Goal: Task Accomplishment & Management: Manage account settings

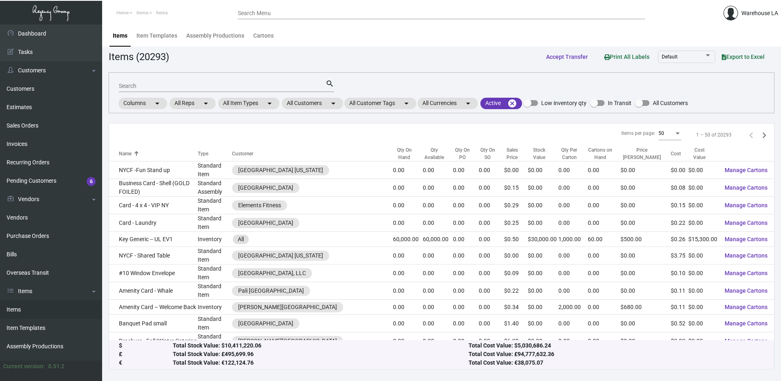
click at [184, 88] on input "Search" at bounding box center [222, 86] width 207 height 7
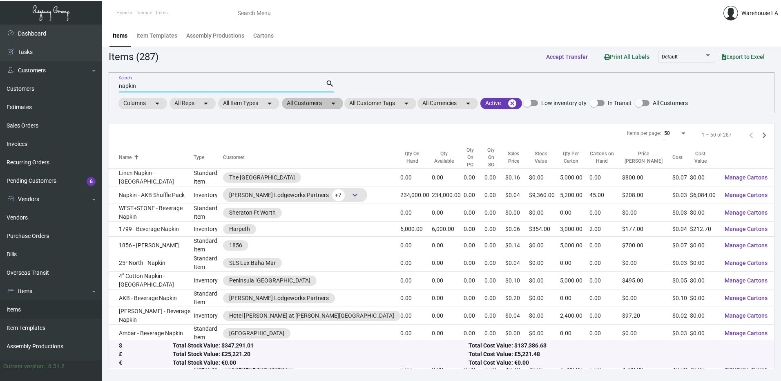
type input "napkin"
click at [322, 104] on mat-chip "All Customers arrow_drop_down" at bounding box center [312, 103] width 61 height 11
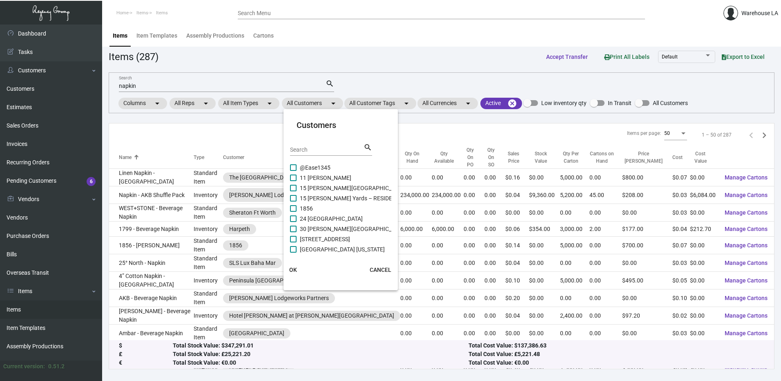
click at [311, 148] on input "Search" at bounding box center [327, 150] width 74 height 7
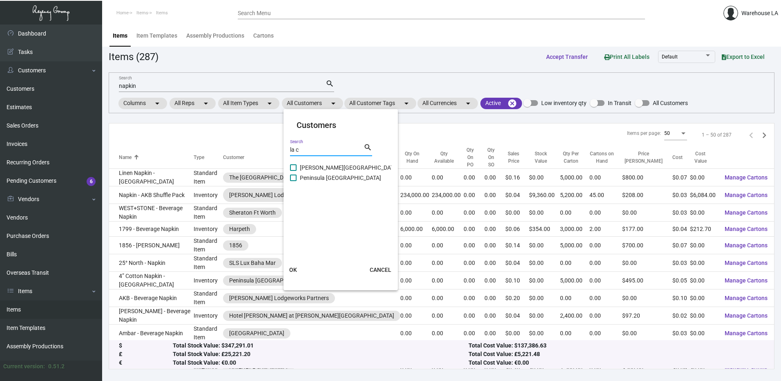
type input "la c"
click at [328, 169] on span "[PERSON_NAME][GEOGRAPHIC_DATA]" at bounding box center [349, 168] width 99 height 10
click at [293, 171] on input "[PERSON_NAME][GEOGRAPHIC_DATA]" at bounding box center [293, 171] width 0 height 0
checkbox input "true"
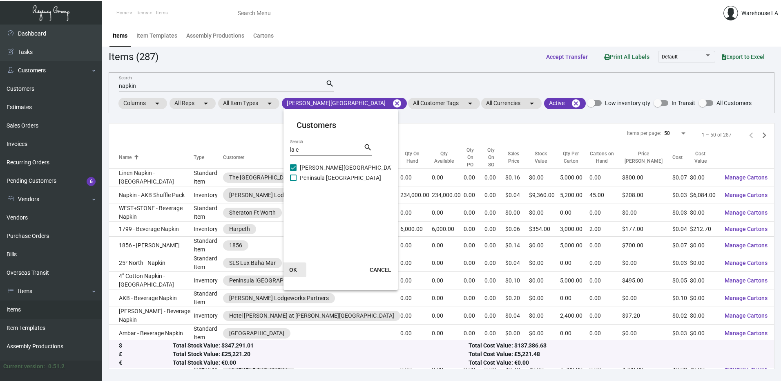
click at [290, 269] on span "OK" at bounding box center [293, 269] width 8 height 7
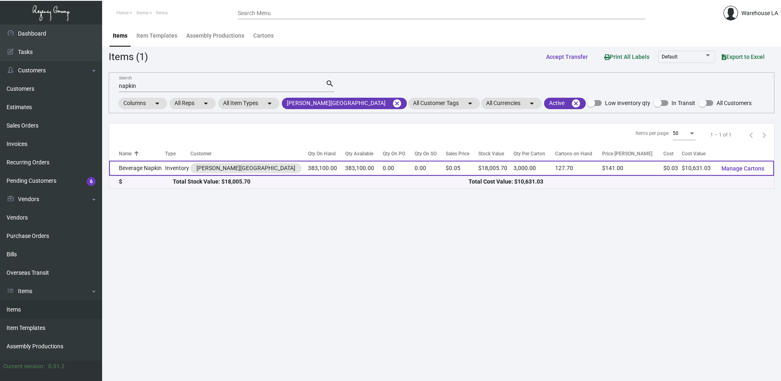
click at [149, 165] on td "Beverage Napkin" at bounding box center [137, 168] width 56 height 15
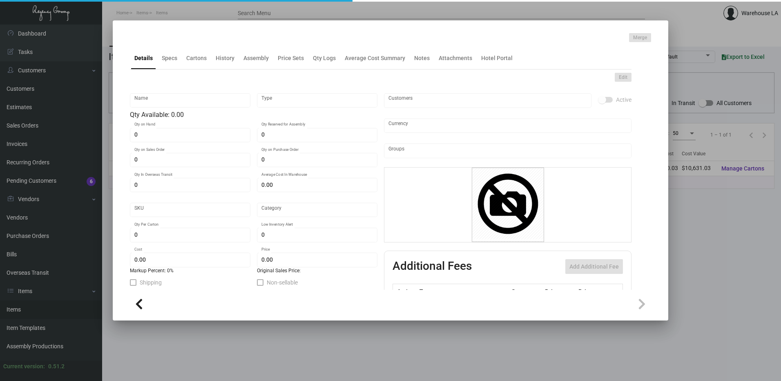
type input "Beverage Napkin"
type input "Inventory"
type input "383,100"
type input "$ 0.02659"
type input "Standard"
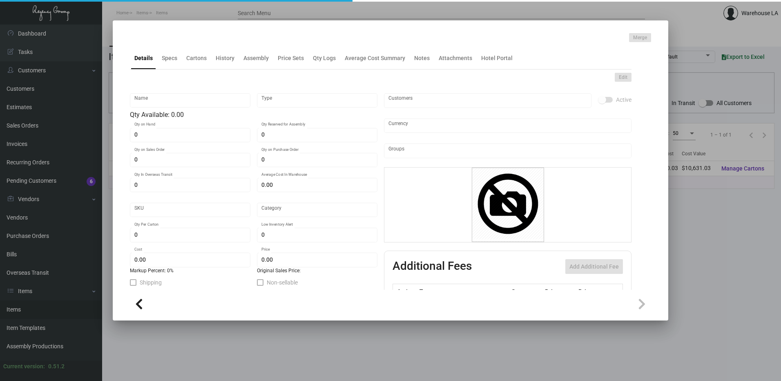
type input "3,000"
type input "50,000"
type input "$ 0.02775"
type input "$ 0.047"
checkbox input "true"
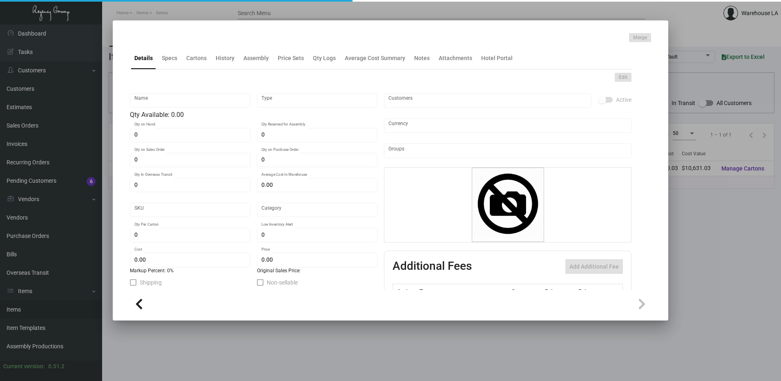
checkbox input "true"
type input "United States Dollar $"
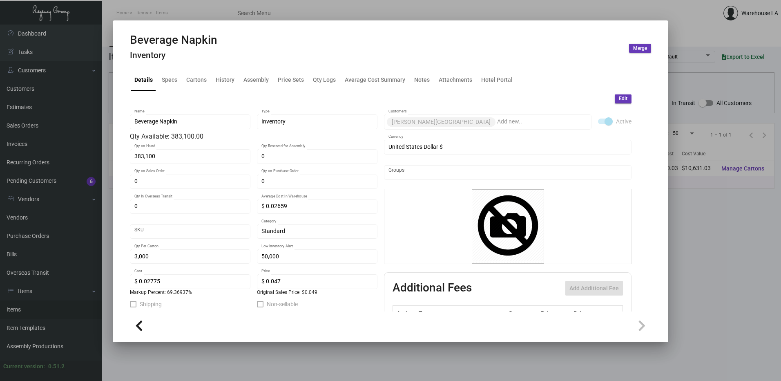
click at [619, 98] on span "Edit" at bounding box center [623, 98] width 9 height 7
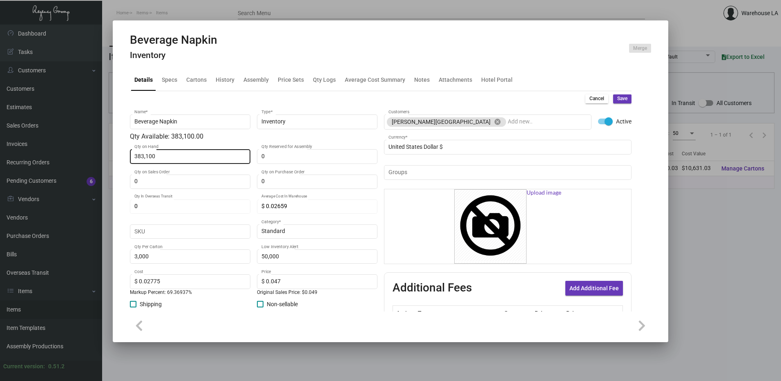
click at [206, 152] on div "383,100 Qty on Hand" at bounding box center [190, 156] width 112 height 16
type input "0"
click at [621, 96] on span "Save" at bounding box center [622, 98] width 10 height 7
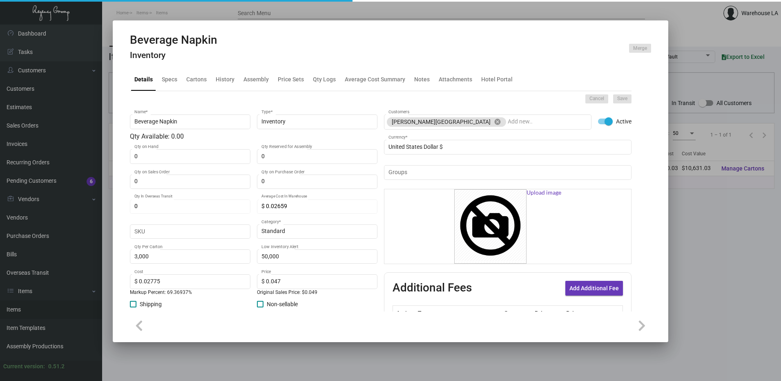
type input "$ 0.00"
type input "0"
type input "$ 0.00"
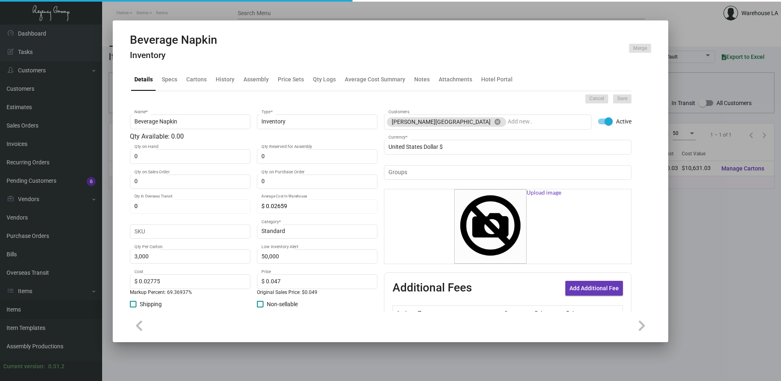
checkbox input "false"
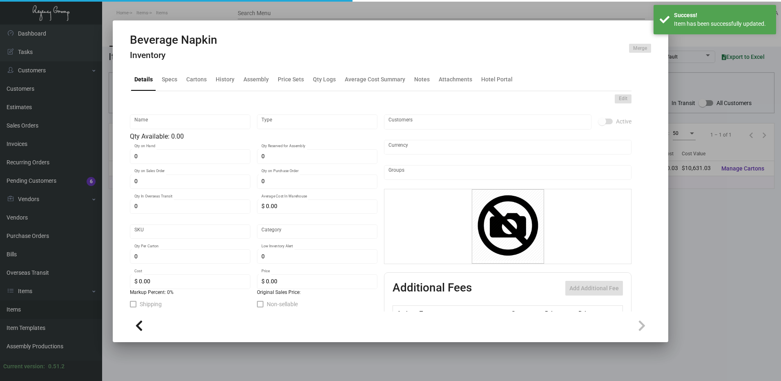
type input "Beverage Napkin"
type input "Inventory"
type input "$ 0.02659"
type input "Standard"
type input "3,000"
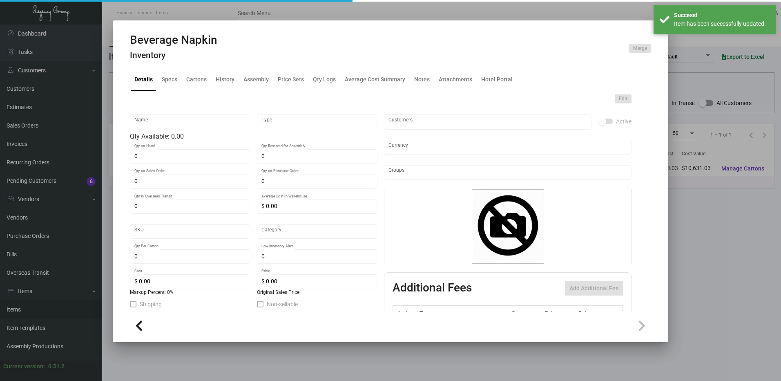
type input "50,000"
type input "$ 0.02775"
type input "$ 0.047"
checkbox input "true"
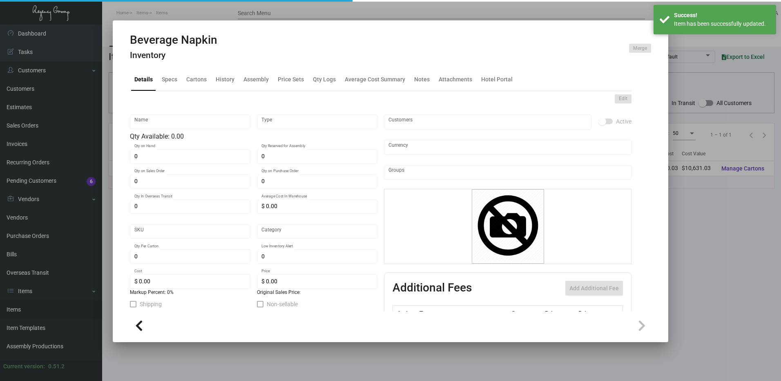
type input "United States Dollar $"
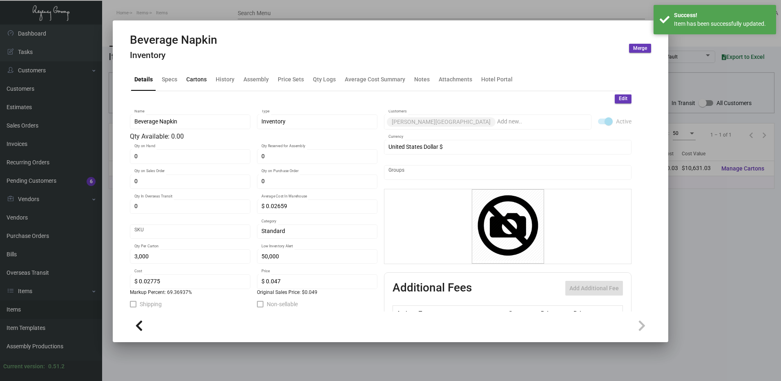
click at [202, 75] on div "Cartons" at bounding box center [196, 80] width 27 height 20
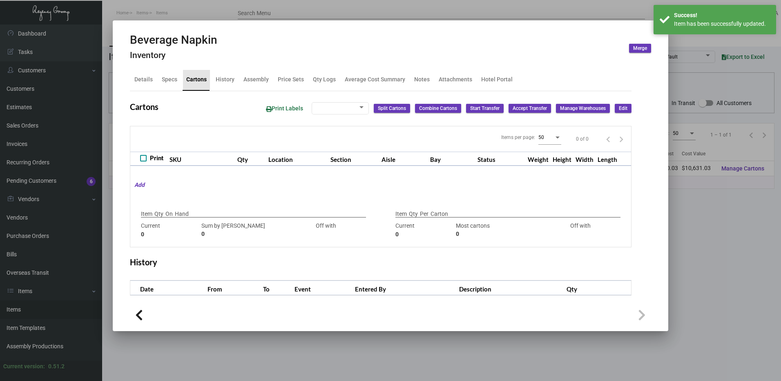
checkbox input "true"
type input "0"
type input "3,000"
type input "3000"
type input "0"
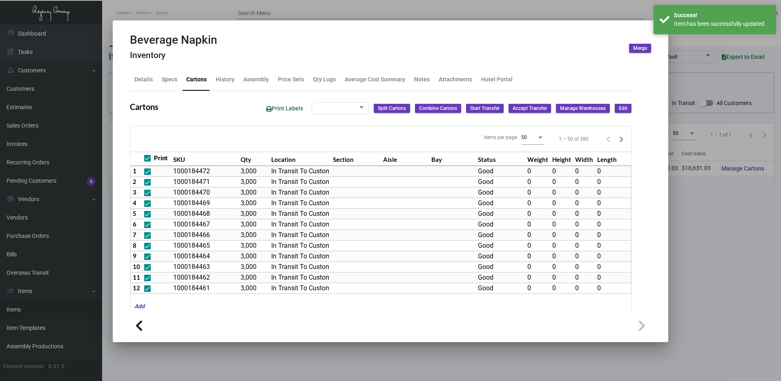
click at [619, 107] on span "Edit" at bounding box center [623, 108] width 9 height 7
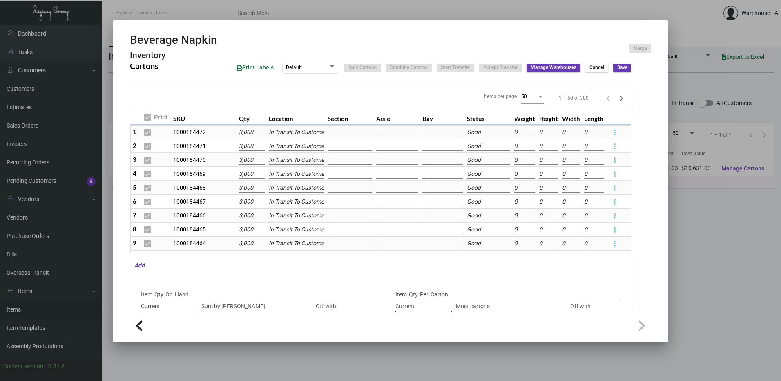
click at [263, 47] on div "Beverage Napkin Inventory Merge" at bounding box center [390, 48] width 521 height 31
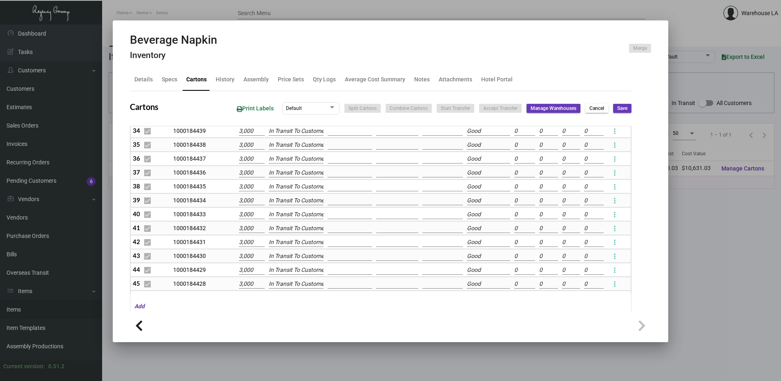
scroll to position [328, 0]
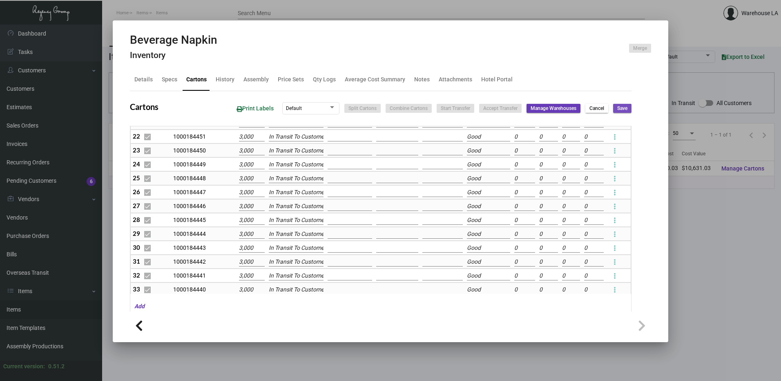
click at [619, 113] on button "Save" at bounding box center [622, 108] width 18 height 9
checkbox input "false"
type input "0"
checkbox input "false"
type input "0"
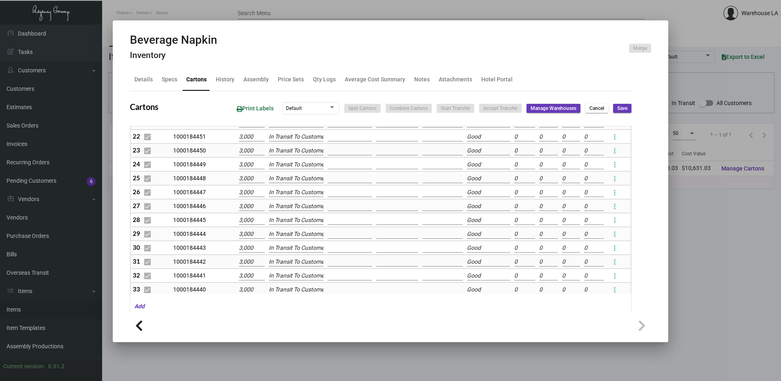
checkbox input "false"
type input "0"
checkbox input "false"
type input "0"
checkbox input "false"
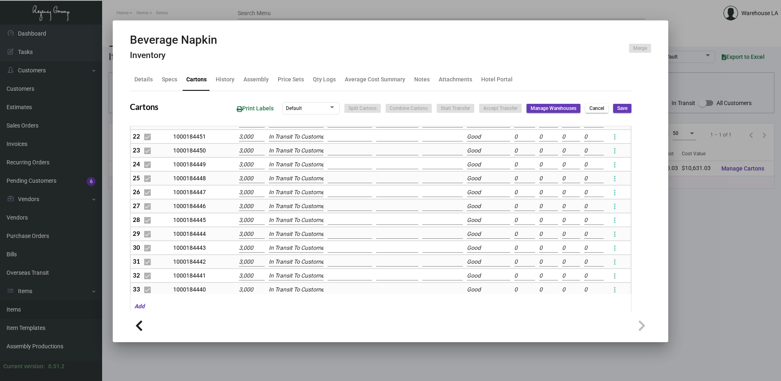
type input "0"
checkbox input "false"
type input "0"
checkbox input "false"
type input "0"
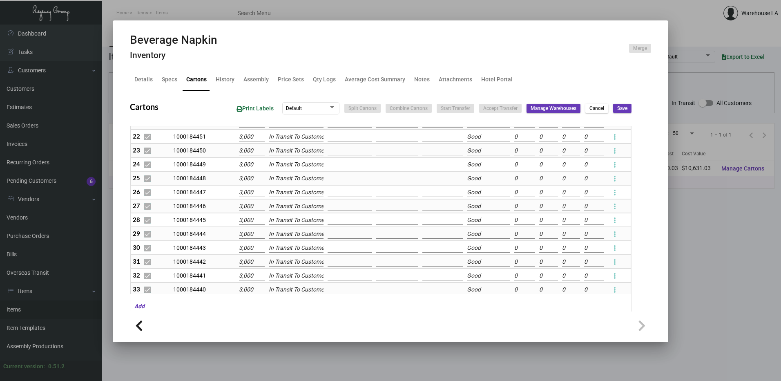
checkbox input "false"
type input "0"
checkbox input "false"
type input "0"
checkbox input "false"
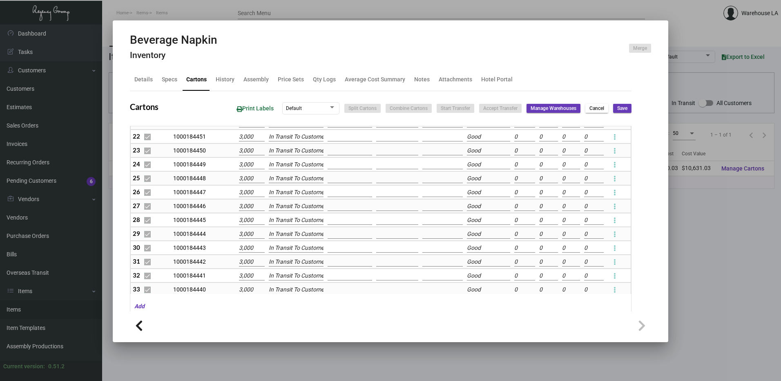
type input "0"
checkbox input "false"
type input "0"
checkbox input "false"
type input "0"
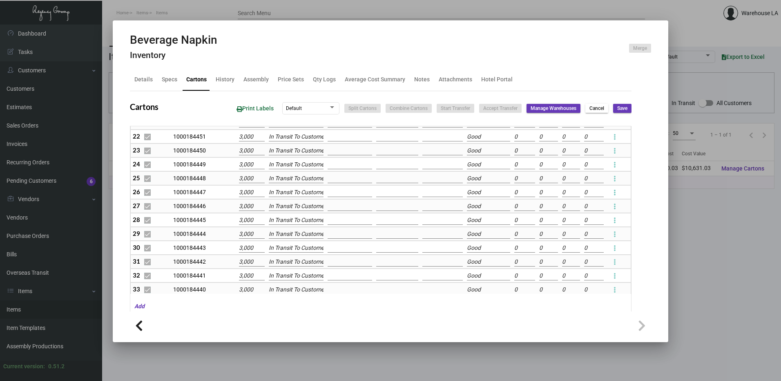
checkbox input "false"
type input "0"
checkbox input "false"
type input "0"
checkbox input "false"
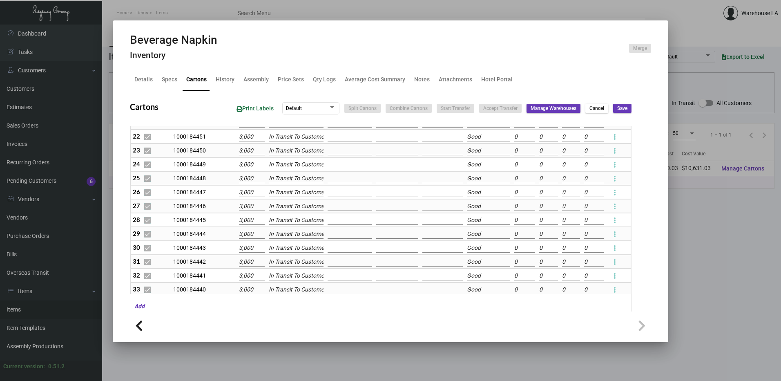
type input "0"
checkbox input "false"
type input "0"
checkbox input "false"
type input "0"
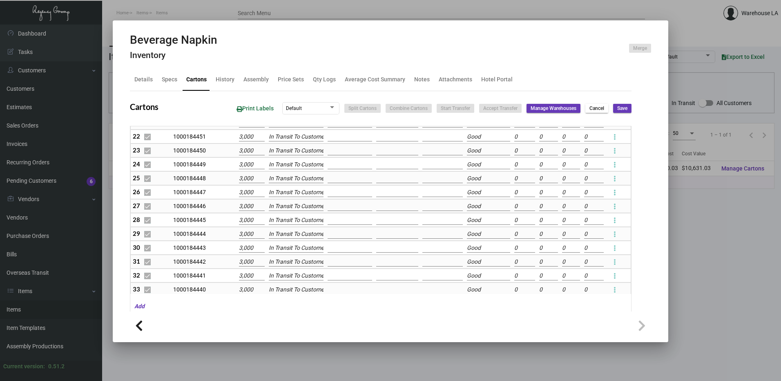
checkbox input "false"
type input "0"
checkbox input "false"
type input "0"
checkbox input "false"
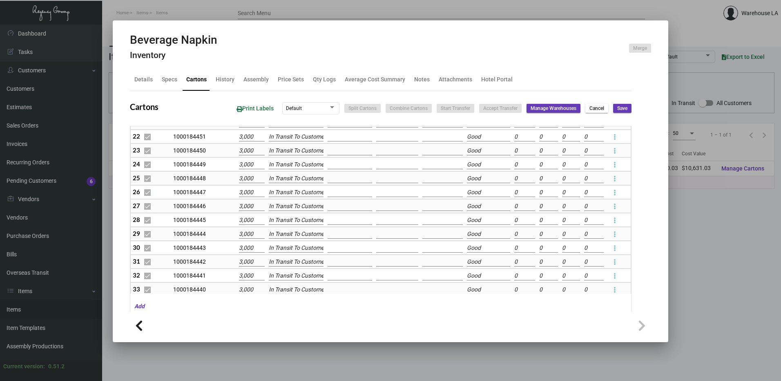
type input "0"
checkbox input "false"
type input "0"
checkbox input "false"
type input "0"
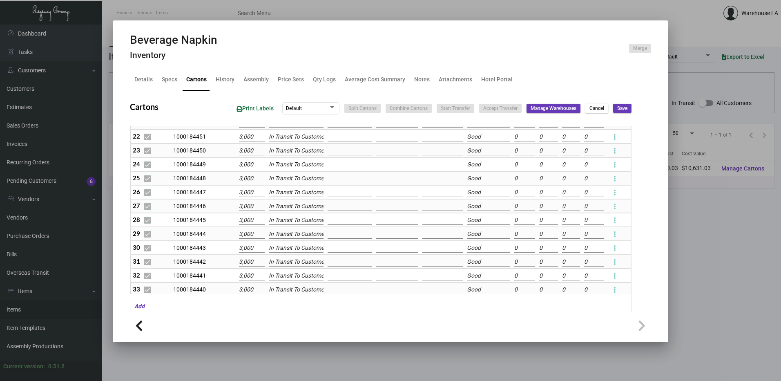
checkbox input "false"
type input "0"
checkbox input "false"
type input "0"
checkbox input "false"
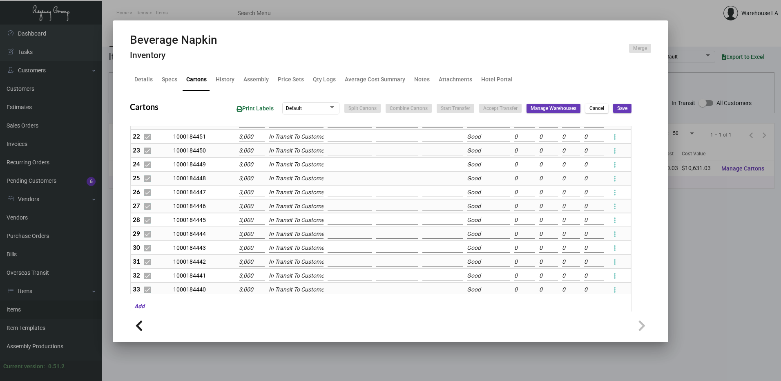
type input "0"
checkbox input "false"
type input "0"
checkbox input "false"
type input "0"
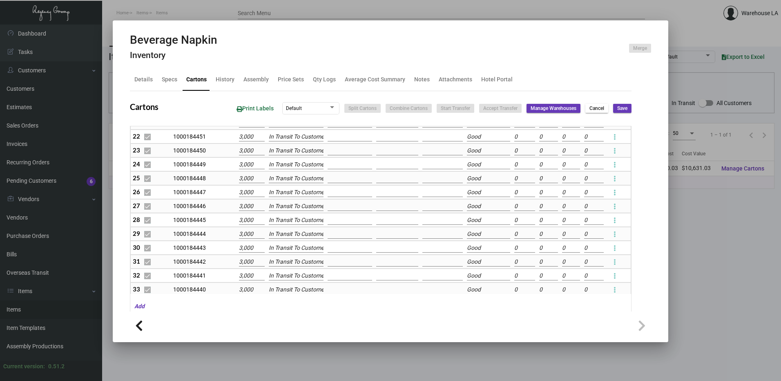
checkbox input "false"
type input "0"
checkbox input "false"
type input "0"
checkbox input "false"
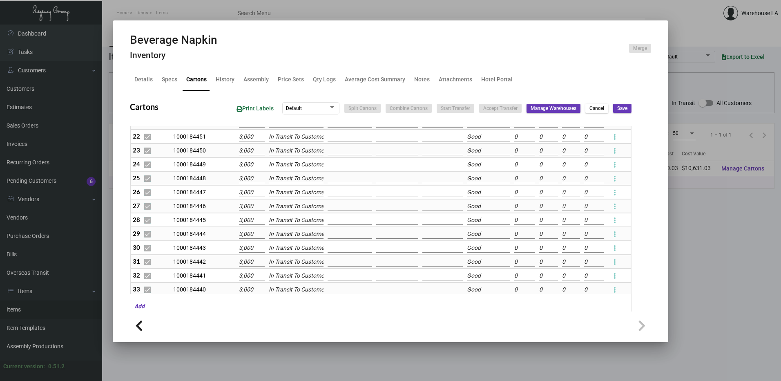
type input "0"
checkbox input "false"
type input "0"
checkbox input "false"
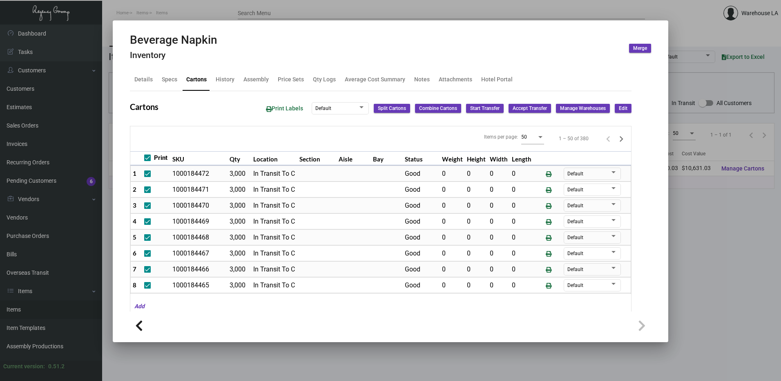
scroll to position [0, 0]
click at [615, 137] on icon "Next page" at bounding box center [620, 139] width 11 height 11
click at [615, 141] on icon "Next page" at bounding box center [620, 139] width 11 height 11
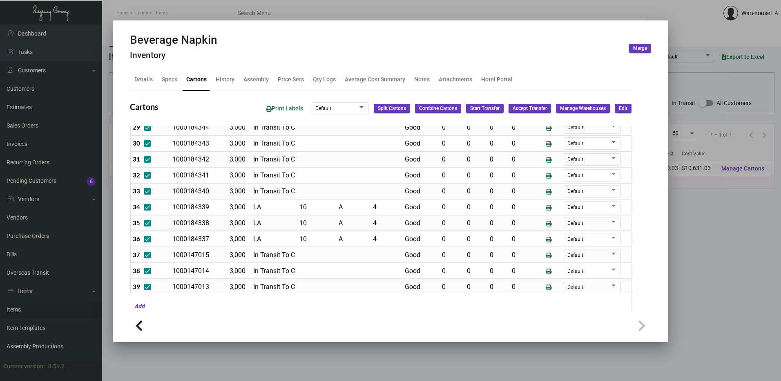
scroll to position [489, 0]
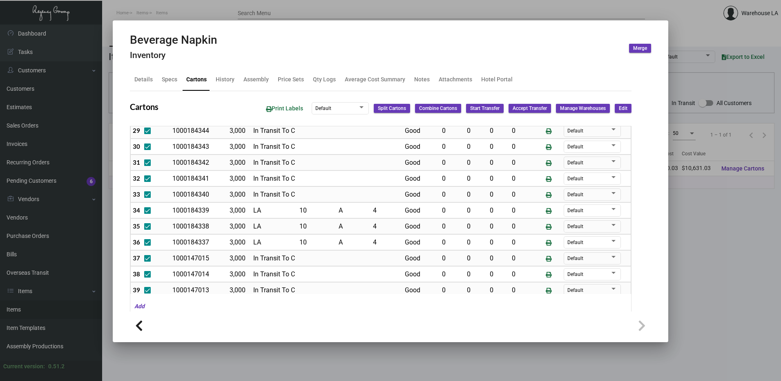
click at [615, 107] on button "Edit" at bounding box center [623, 108] width 17 height 9
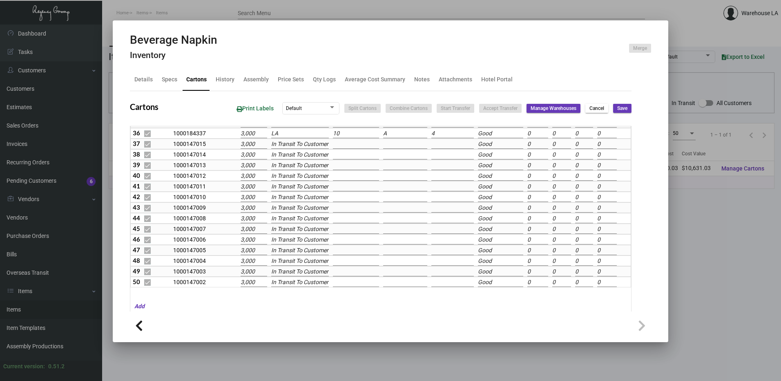
scroll to position [431, 0]
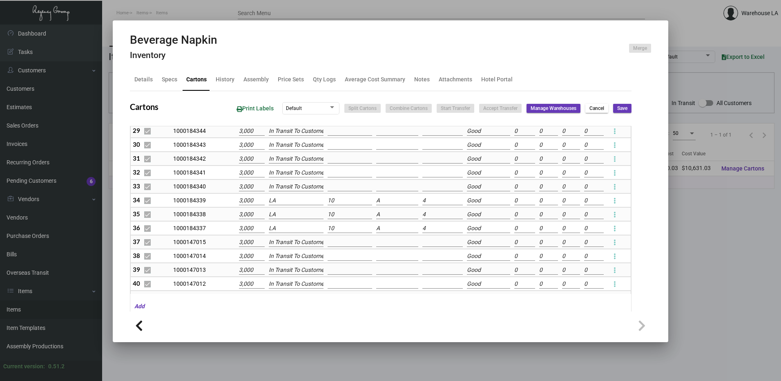
click at [305, 198] on input "LA" at bounding box center [296, 200] width 55 height 9
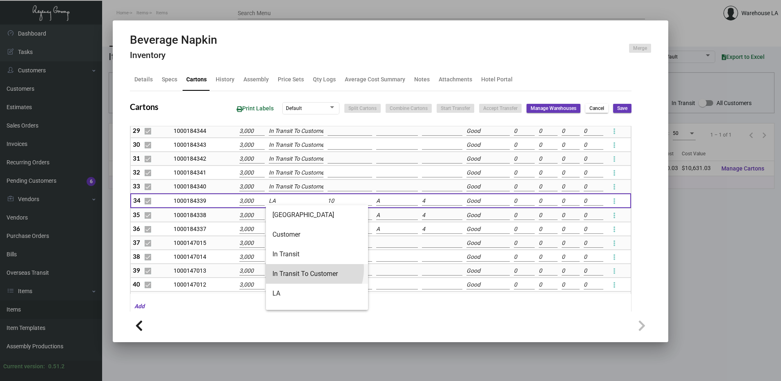
click at [311, 269] on span "In Transit To Customer" at bounding box center [316, 274] width 89 height 20
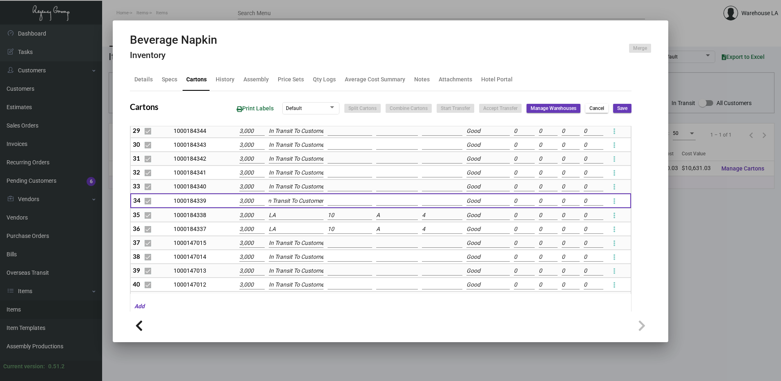
click at [294, 214] on input "LA" at bounding box center [296, 215] width 55 height 9
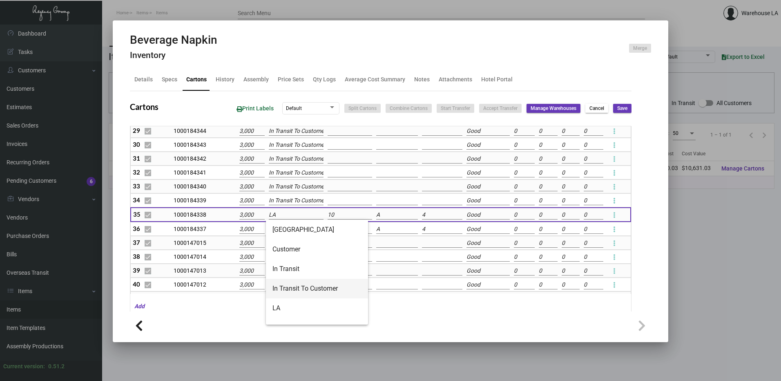
click at [298, 293] on span "In Transit To Customer" at bounding box center [316, 289] width 89 height 20
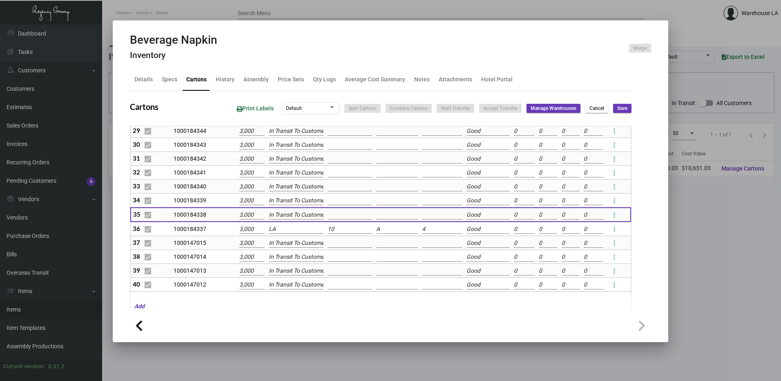
click at [291, 224] on td "LA" at bounding box center [296, 229] width 59 height 14
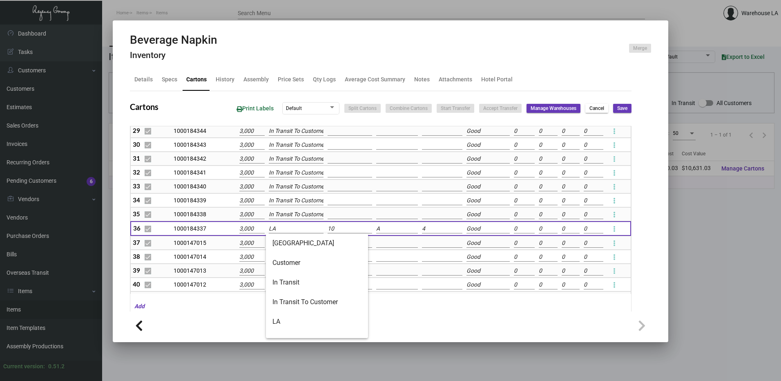
click at [292, 229] on input "LA" at bounding box center [296, 228] width 55 height 9
click at [302, 303] on span "In Transit To Customer" at bounding box center [316, 302] width 89 height 20
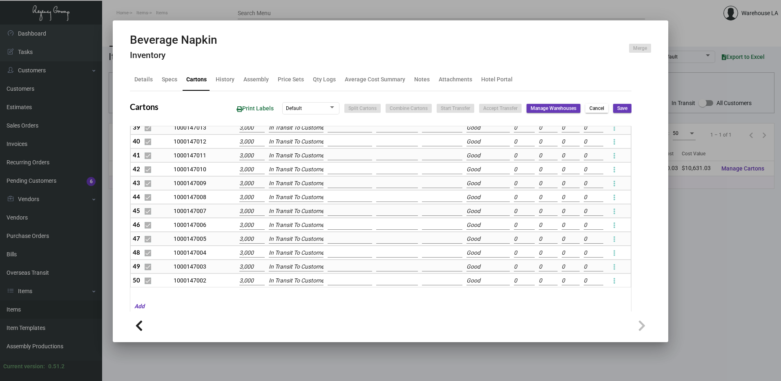
click at [618, 106] on span "Save" at bounding box center [622, 108] width 10 height 7
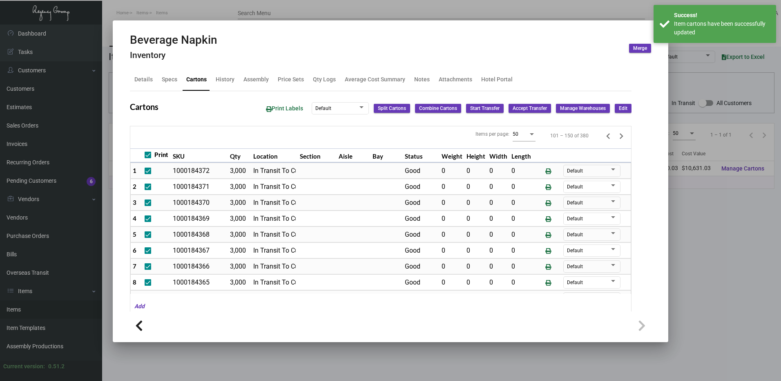
scroll to position [2, 0]
click at [615, 141] on icon "Next page" at bounding box center [620, 137] width 11 height 11
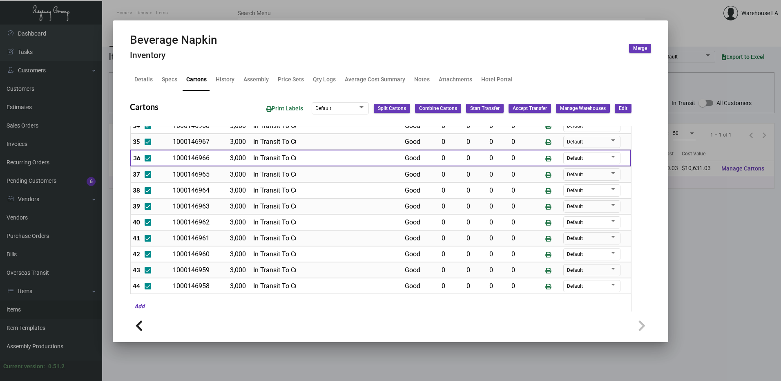
scroll to position [676, 0]
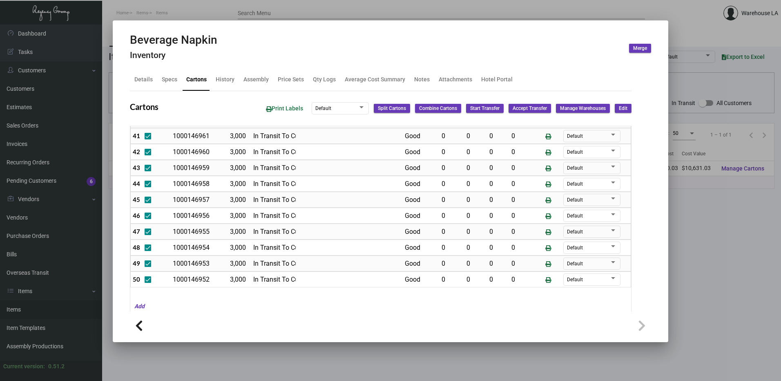
drag, startPoint x: 138, startPoint y: 10, endPoint x: 136, endPoint y: 22, distance: 13.0
click at [138, 10] on div at bounding box center [390, 190] width 781 height 381
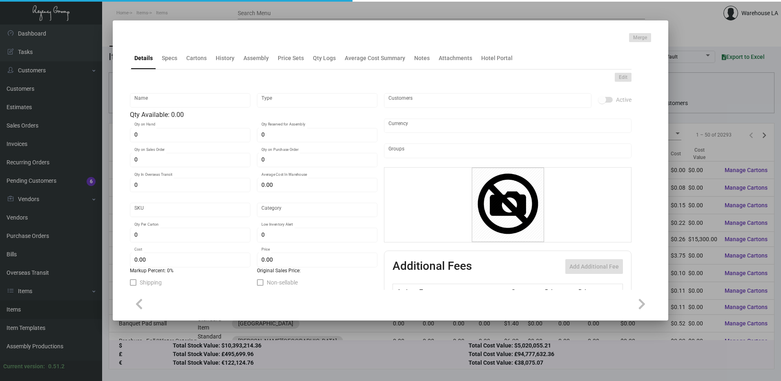
type input "DND WOOD - Rest SF"
type input "Inventory"
type input "$ 11.90"
type input "944-Door Hanger-46"
type input "Standard"
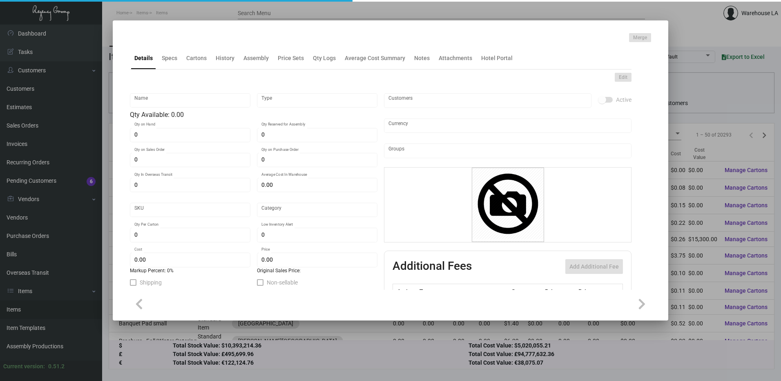
type input "50"
type input "$ 4.76"
type input "$ 14.00"
checkbox input "true"
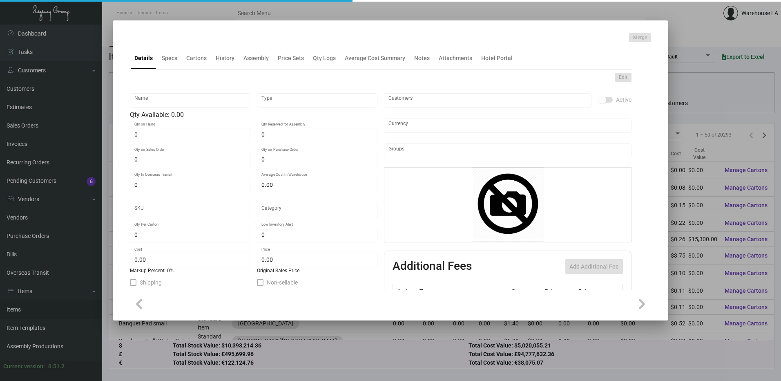
type input "United States Dollar $"
